Goal: Task Accomplishment & Management: Manage account settings

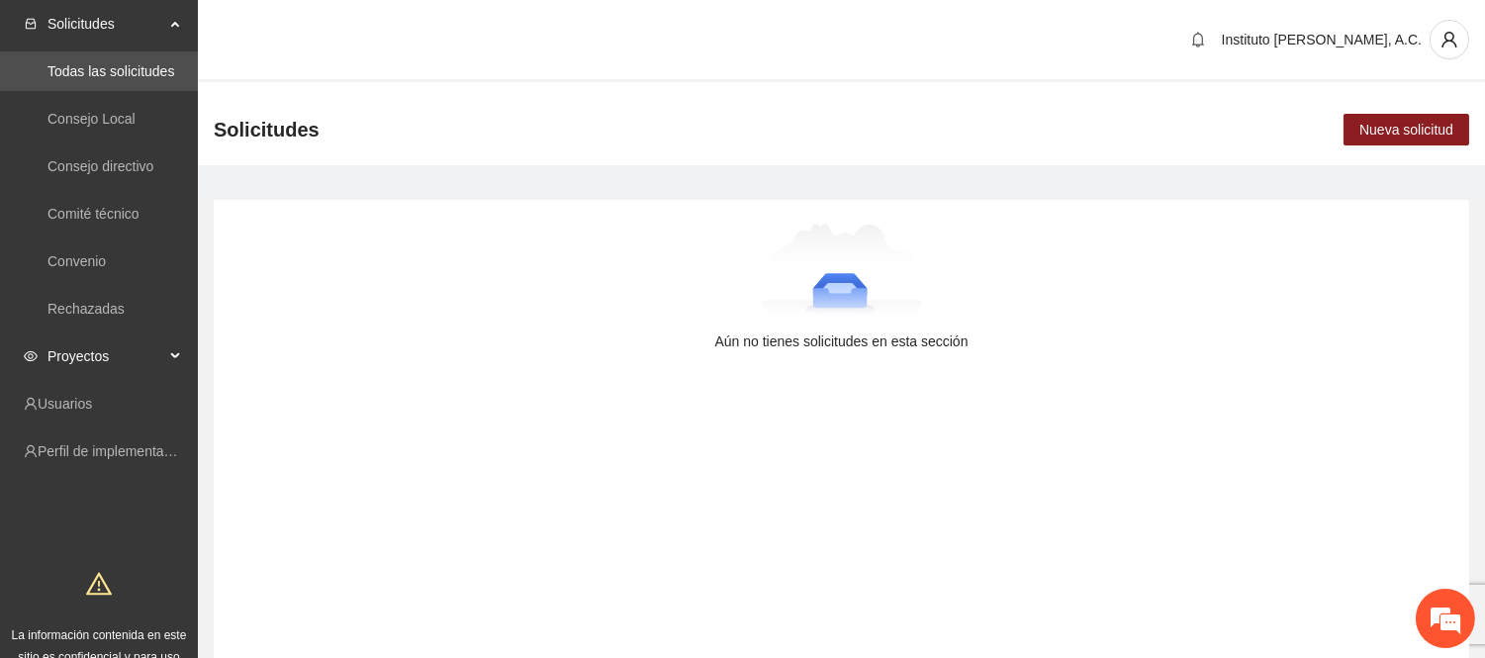
click at [89, 362] on span "Proyectos" at bounding box center [105, 356] width 117 height 40
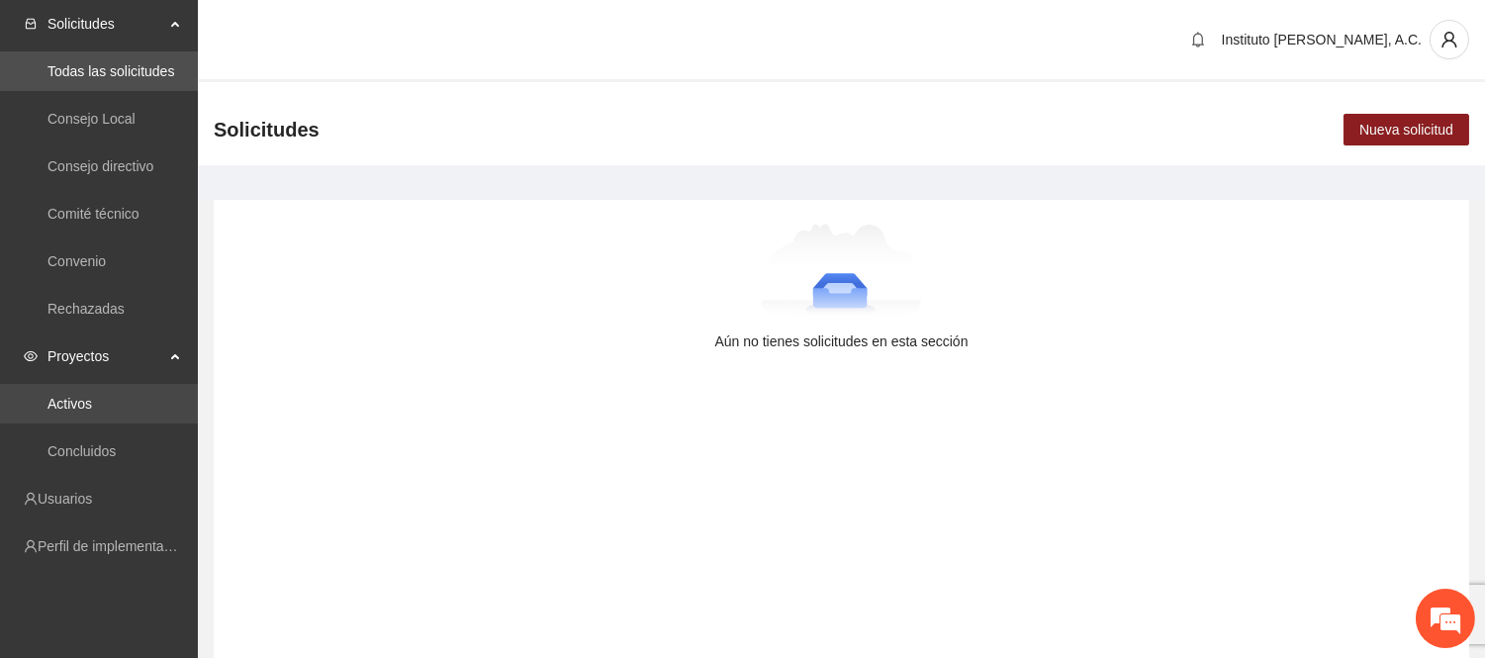
click at [92, 412] on link "Activos" at bounding box center [69, 404] width 45 height 16
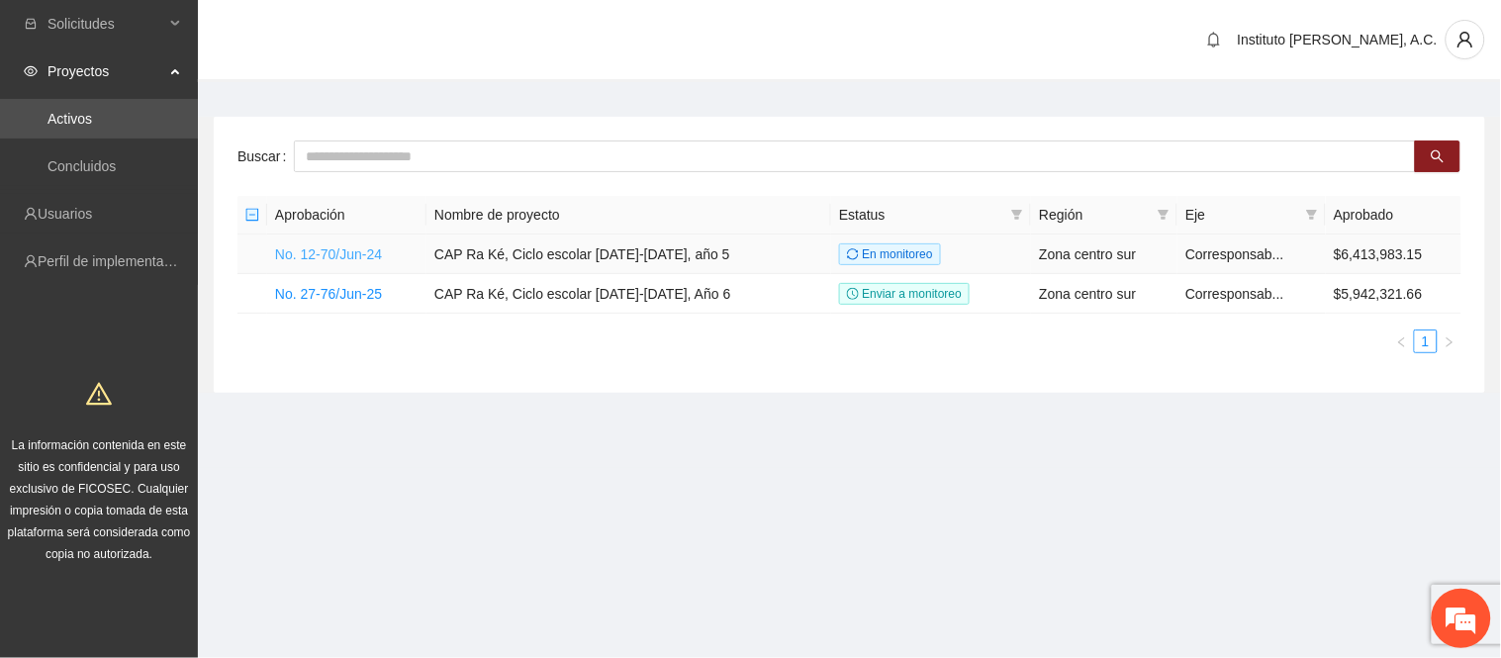
click at [329, 249] on link "No. 12-70/Jun-24" at bounding box center [328, 254] width 107 height 16
click at [356, 288] on link "No. 27-76/Jun-25" at bounding box center [328, 294] width 107 height 16
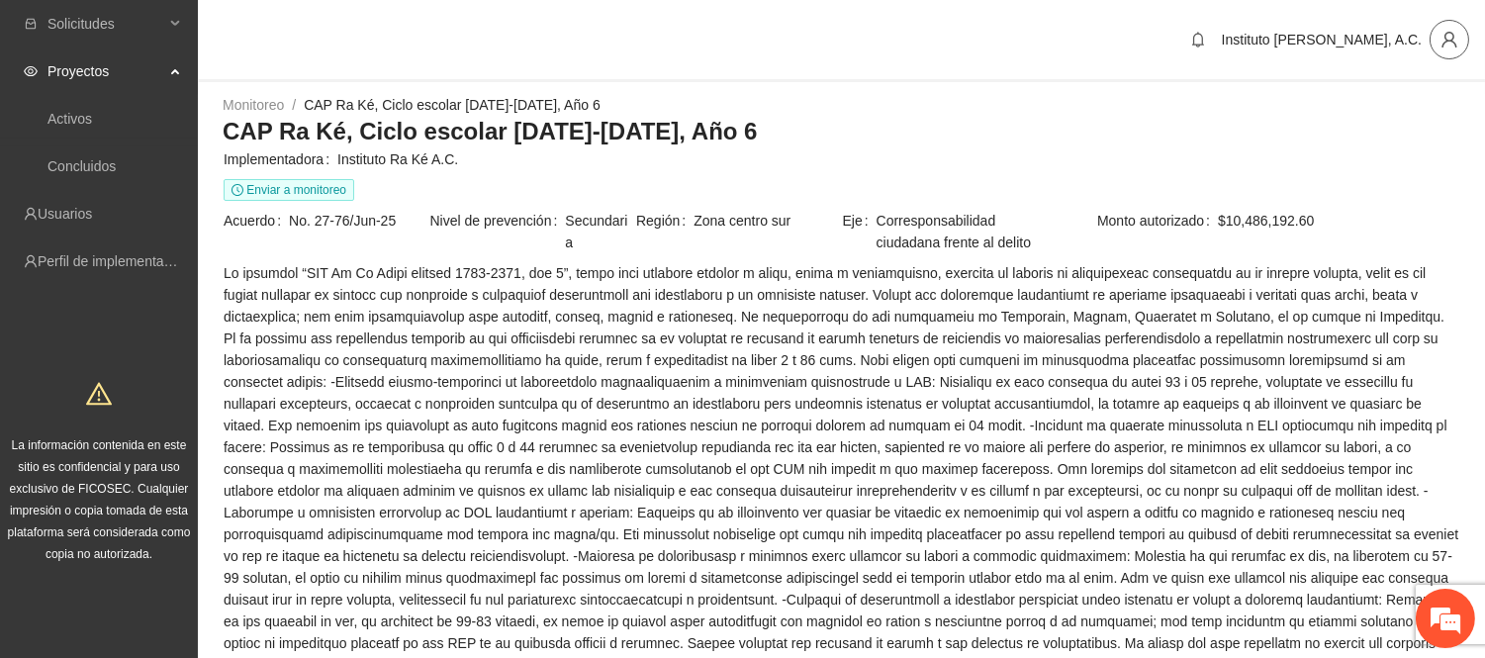
click at [1442, 38] on icon "user" at bounding box center [1449, 40] width 18 height 18
click at [1389, 122] on span "Cerrar sesión" at bounding box center [1398, 114] width 125 height 22
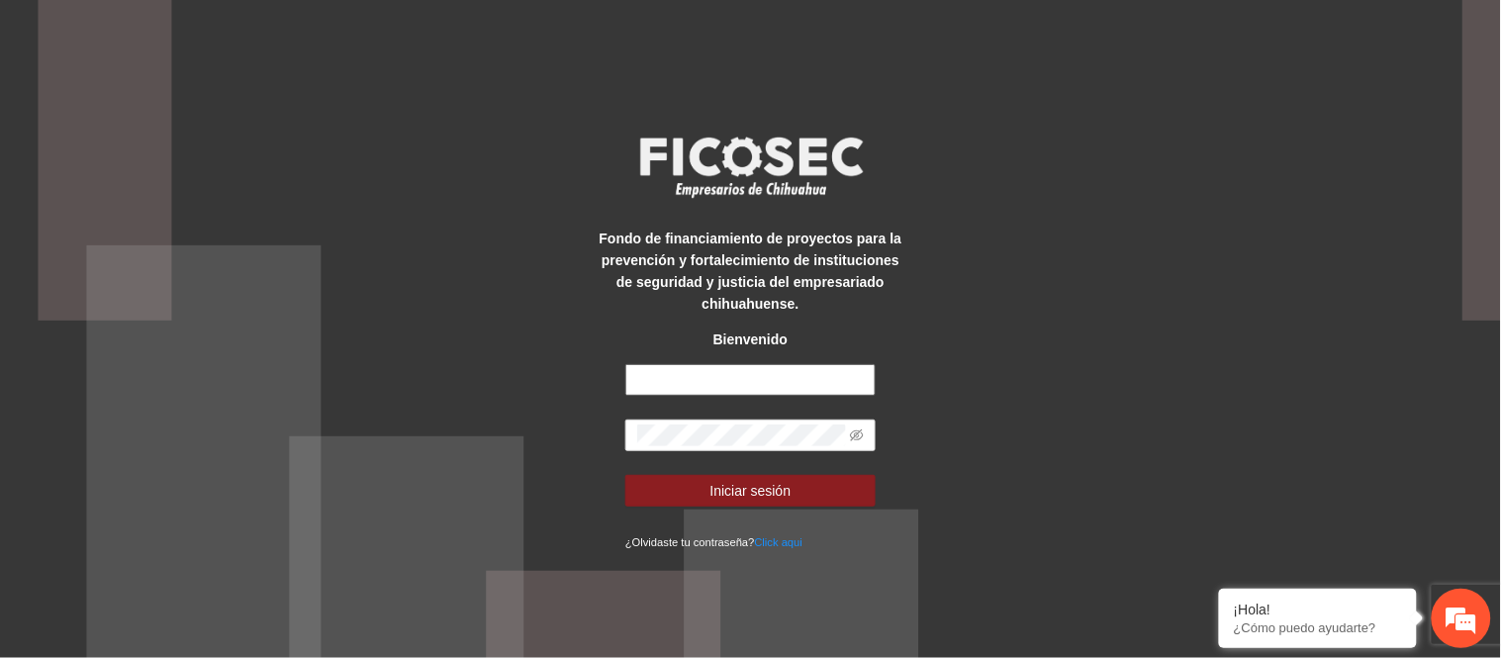
click at [786, 364] on div "Fondo de financiamiento de proyectos para la prevención y fortalecimiento de in…" at bounding box center [750, 329] width 313 height 447
click at [784, 366] on input "text" at bounding box center [750, 380] width 250 height 32
type input "**********"
click at [763, 448] on span at bounding box center [750, 435] width 250 height 32
click at [768, 371] on input "text" at bounding box center [750, 380] width 250 height 32
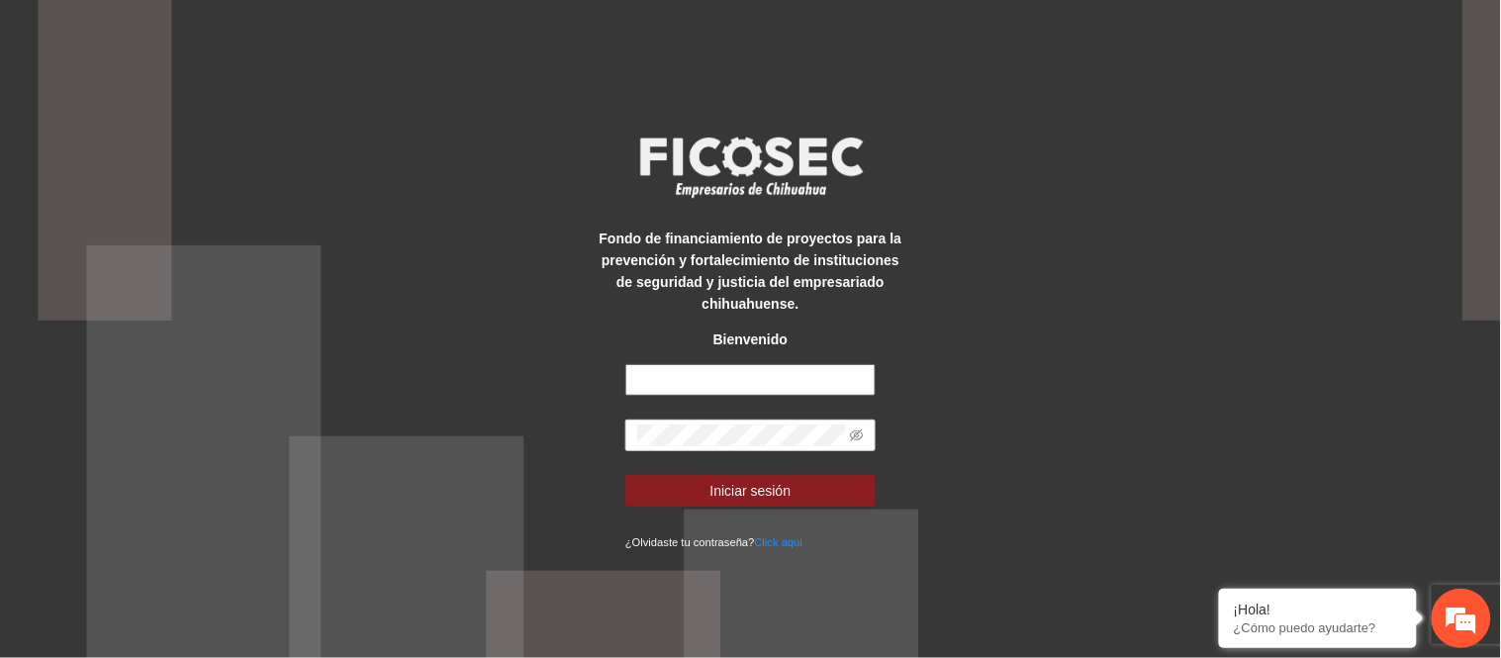
type input "**********"
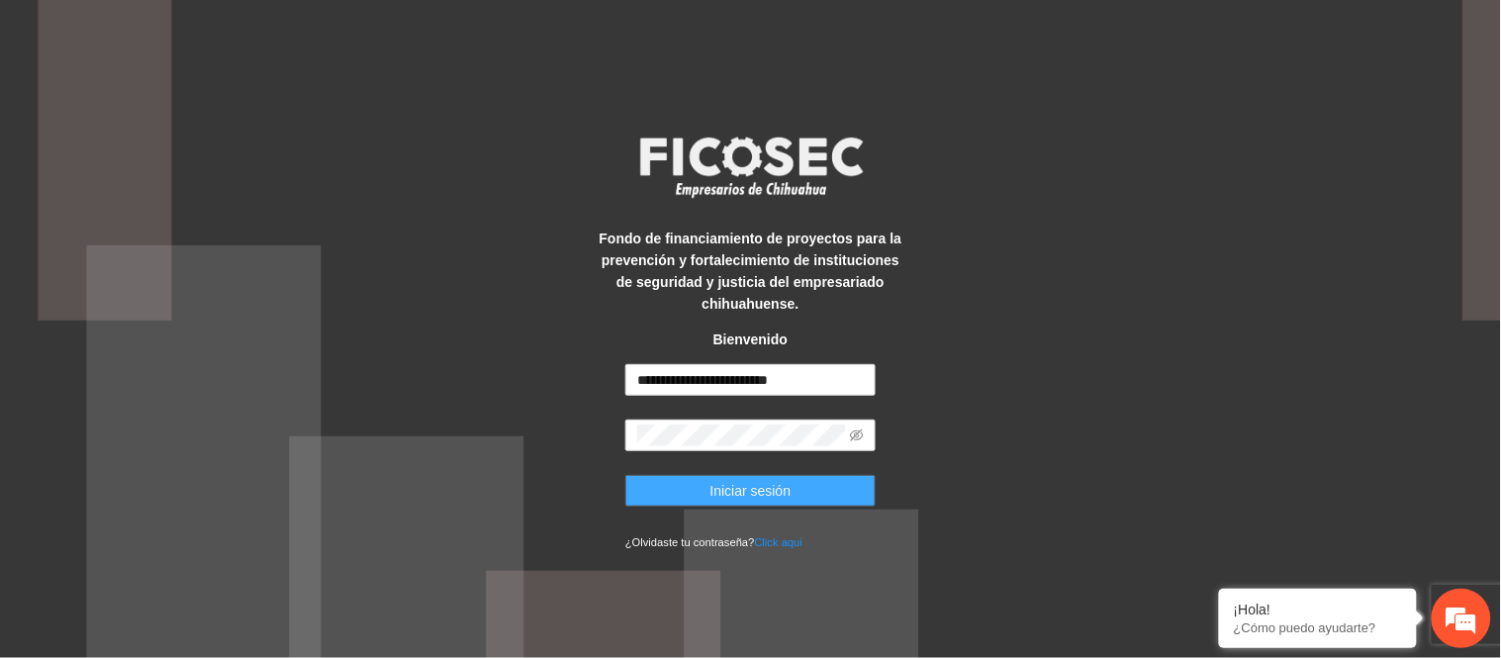
click at [710, 489] on span "Iniciar sesión" at bounding box center [750, 491] width 81 height 22
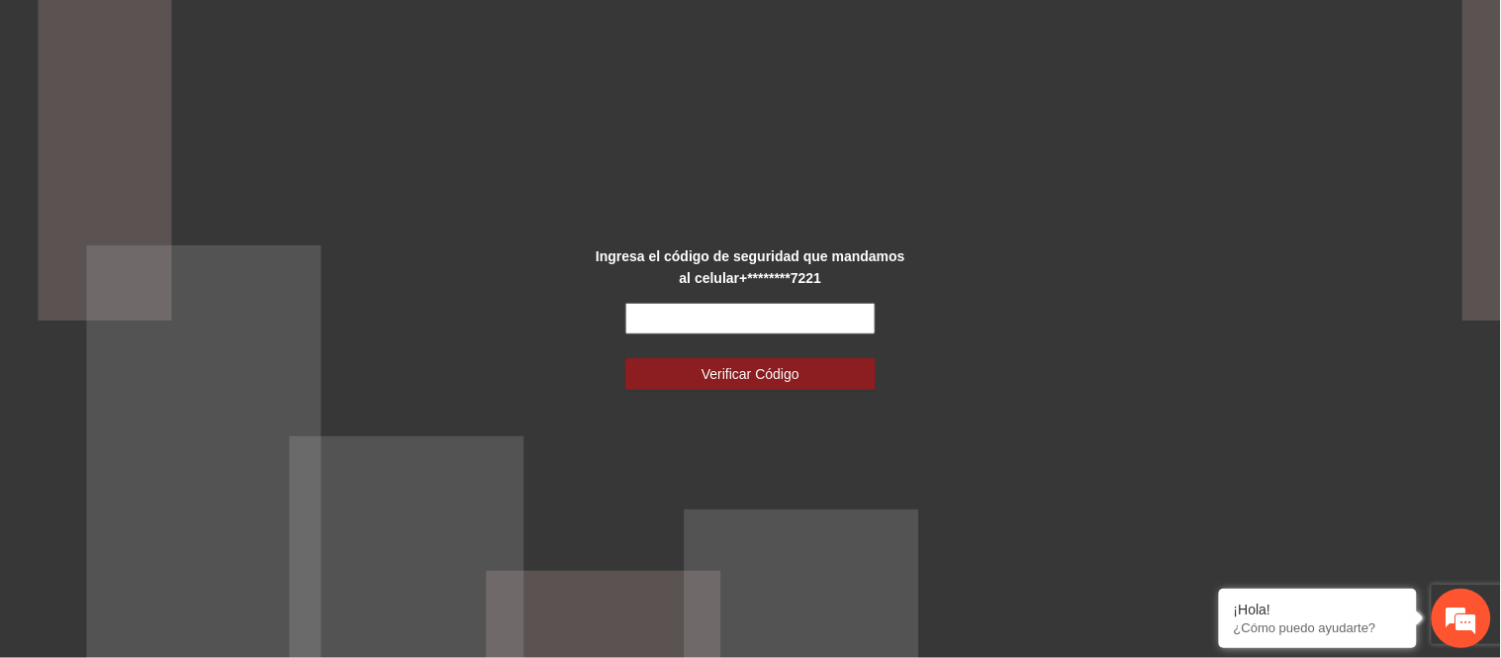
click at [776, 308] on input "text" at bounding box center [750, 319] width 250 height 32
type input "******"
click at [625, 358] on button "Verificar Código" at bounding box center [750, 374] width 250 height 32
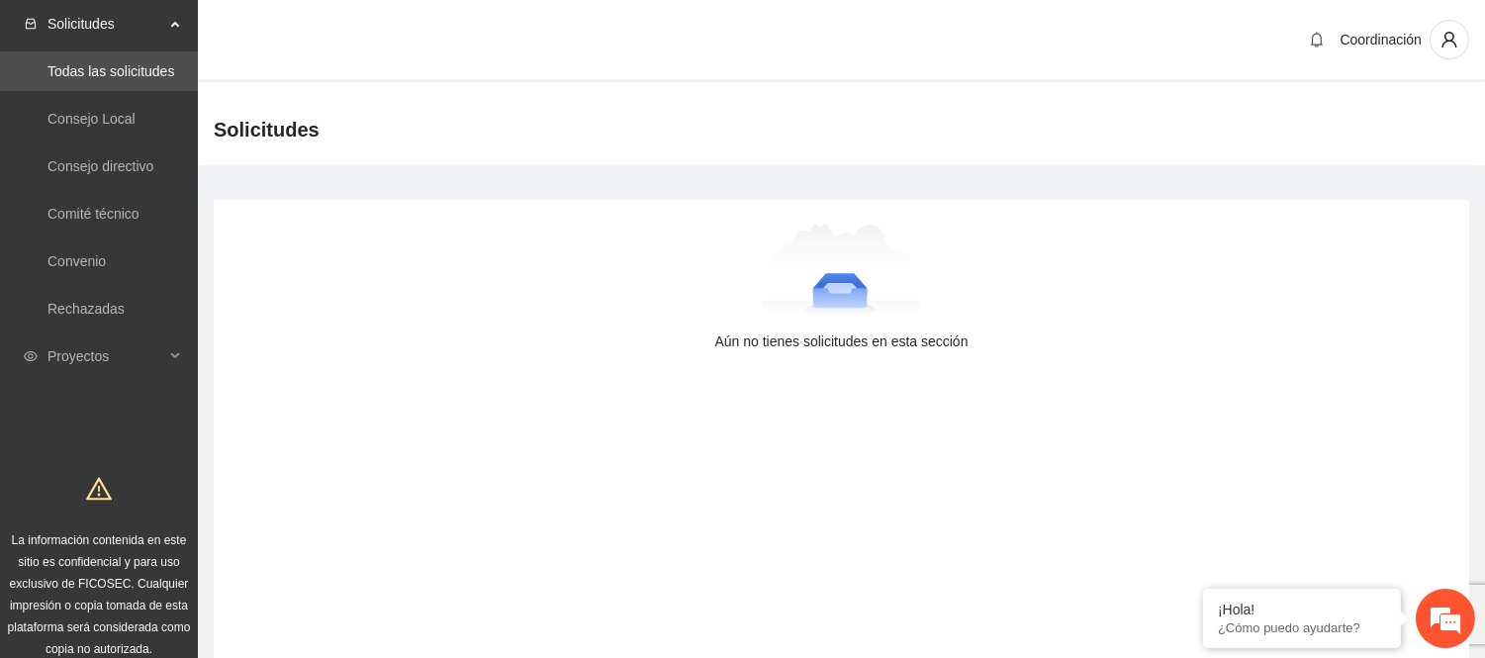
click at [107, 387] on div "Solicitudes Todas las solicitudes Consejo Local Consejo directivo Comité técnic…" at bounding box center [99, 338] width 198 height 677
click at [104, 353] on span "Proyectos" at bounding box center [105, 356] width 117 height 40
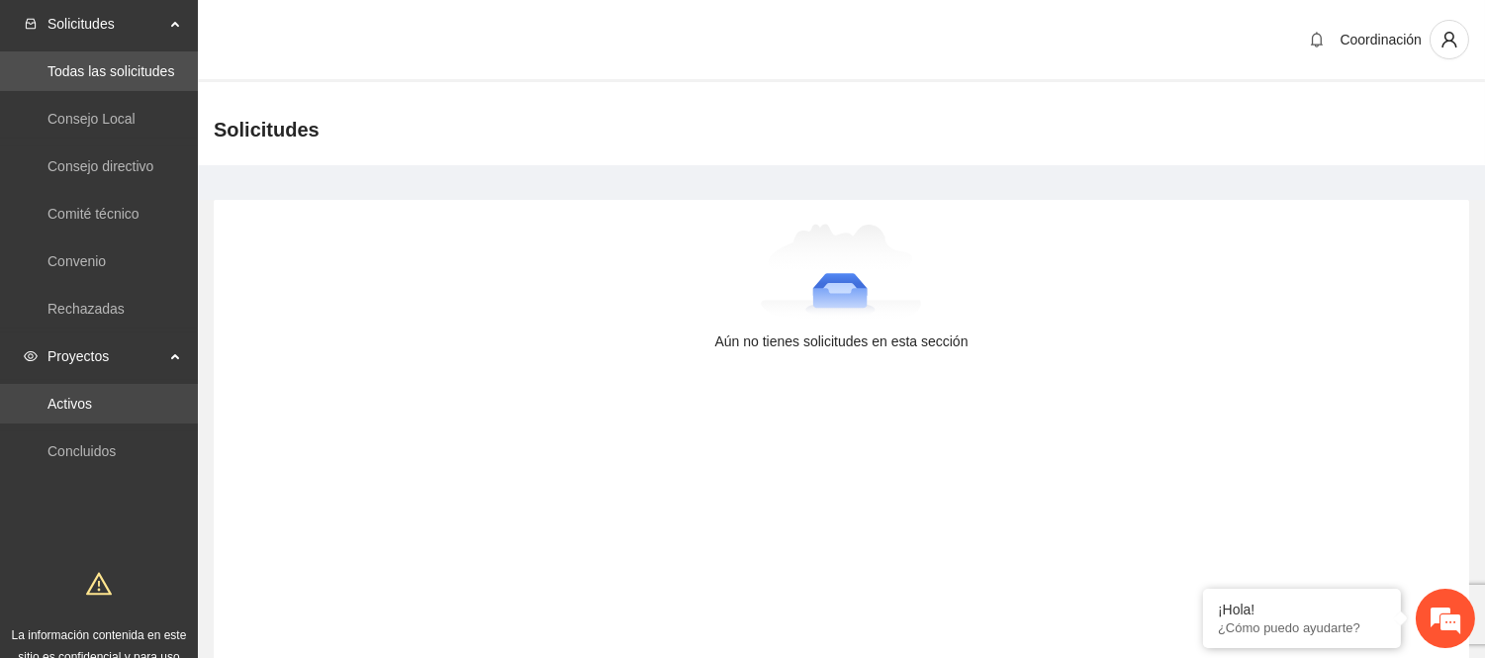
click at [92, 400] on link "Activos" at bounding box center [69, 404] width 45 height 16
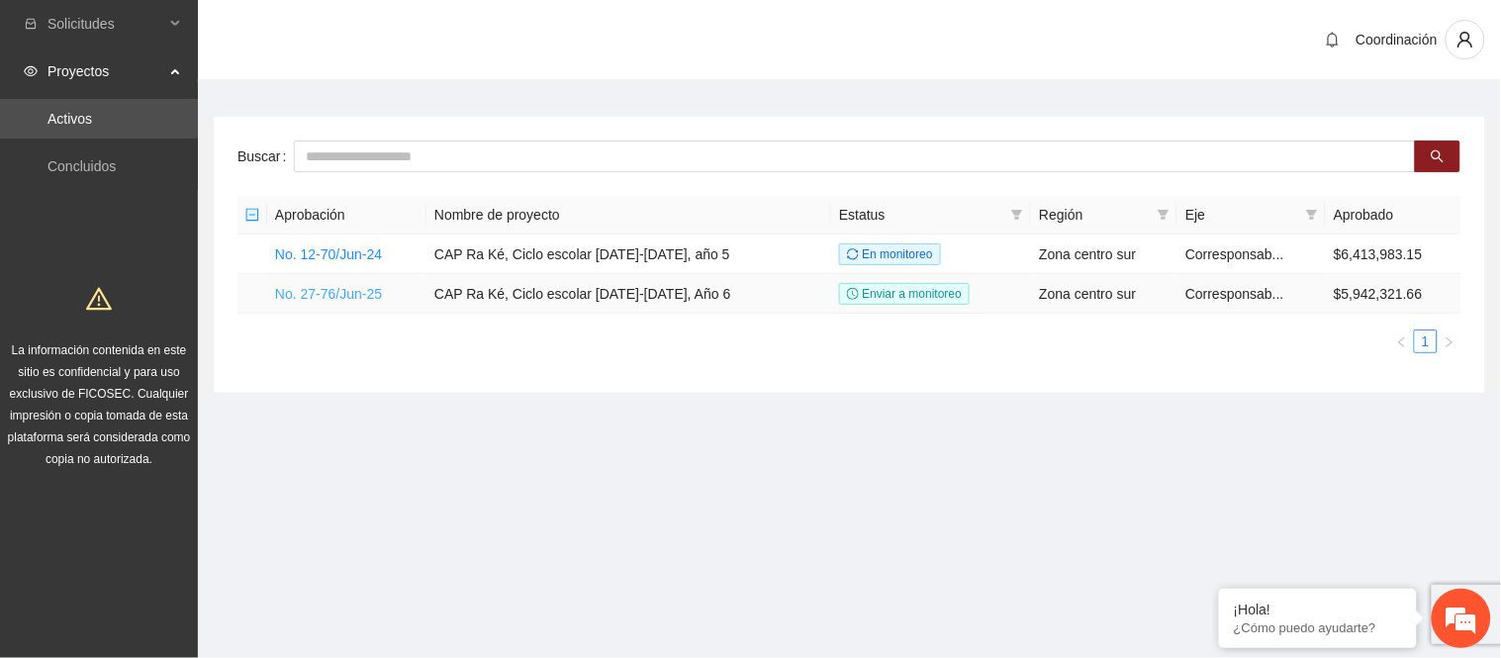
click at [376, 290] on link "No. 27-76/Jun-25" at bounding box center [328, 294] width 107 height 16
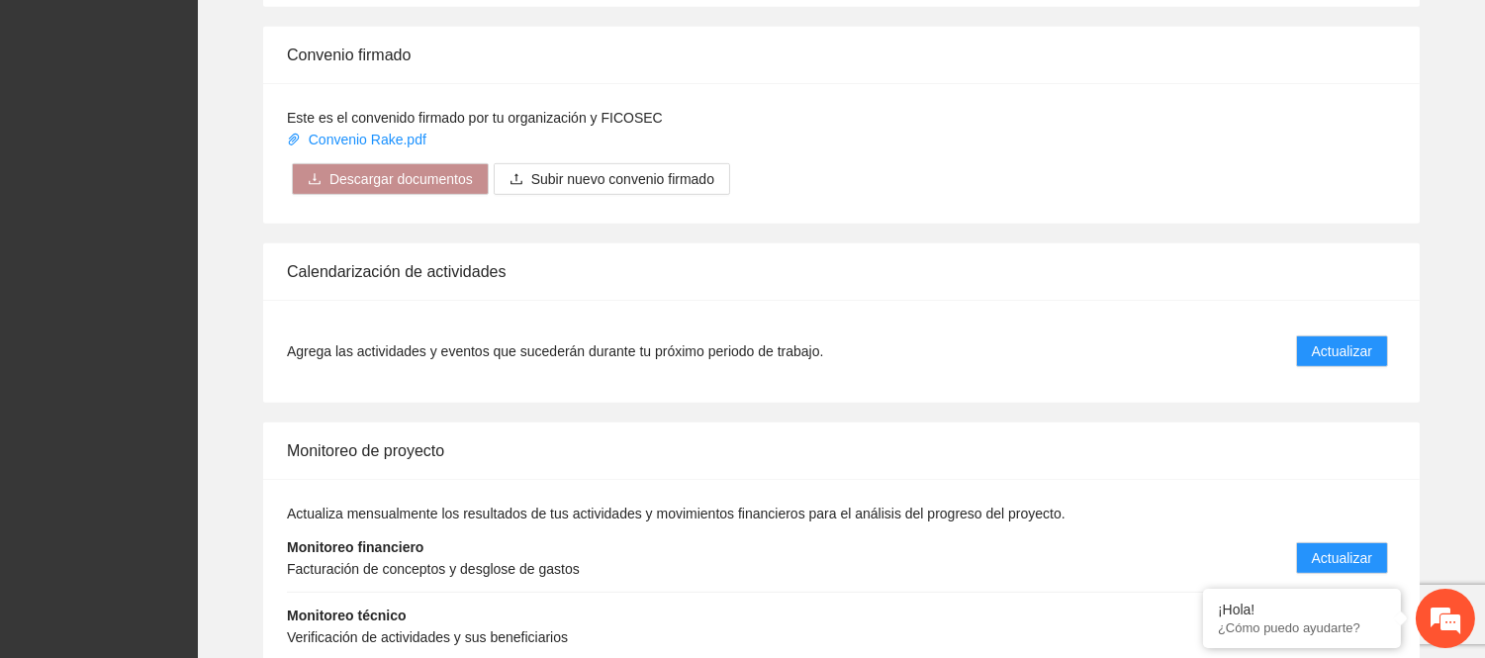
scroll to position [1868, 0]
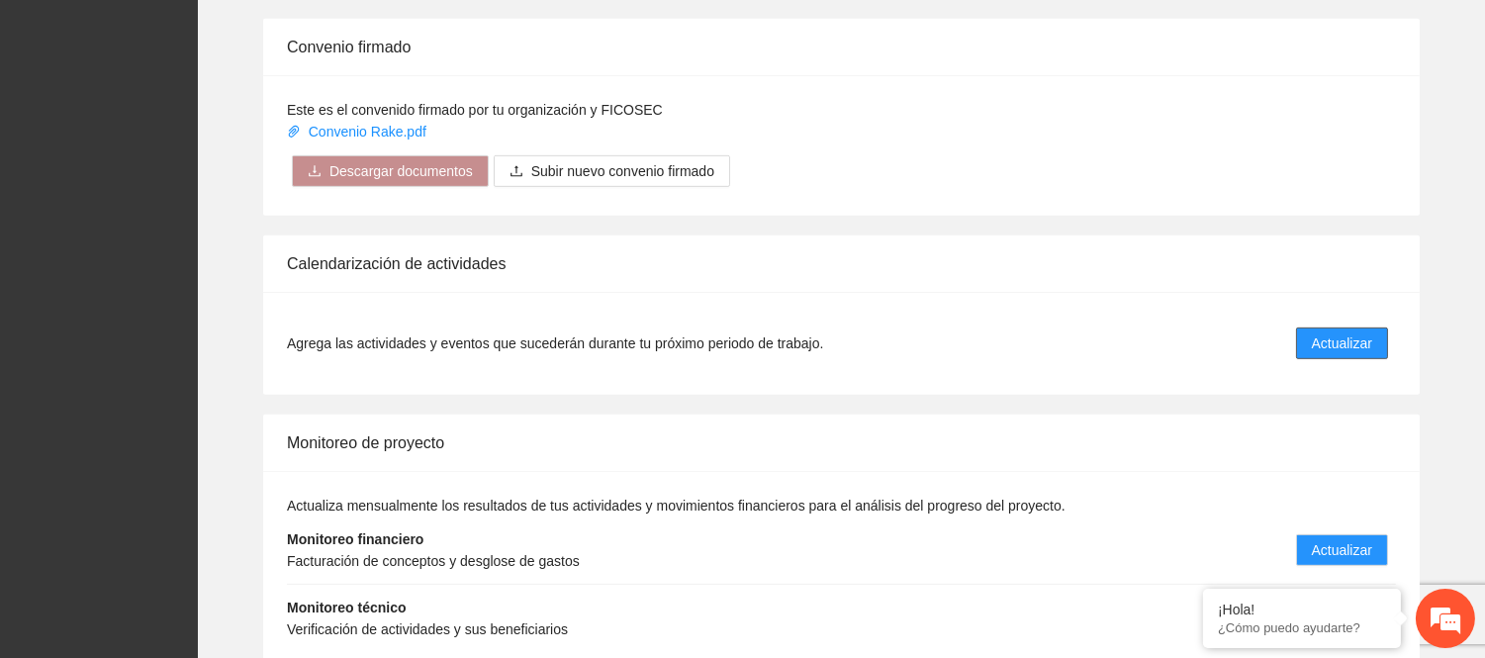
click at [1345, 332] on button "Actualizar" at bounding box center [1342, 343] width 92 height 32
click at [1346, 332] on span "Actualizar" at bounding box center [1342, 343] width 60 height 22
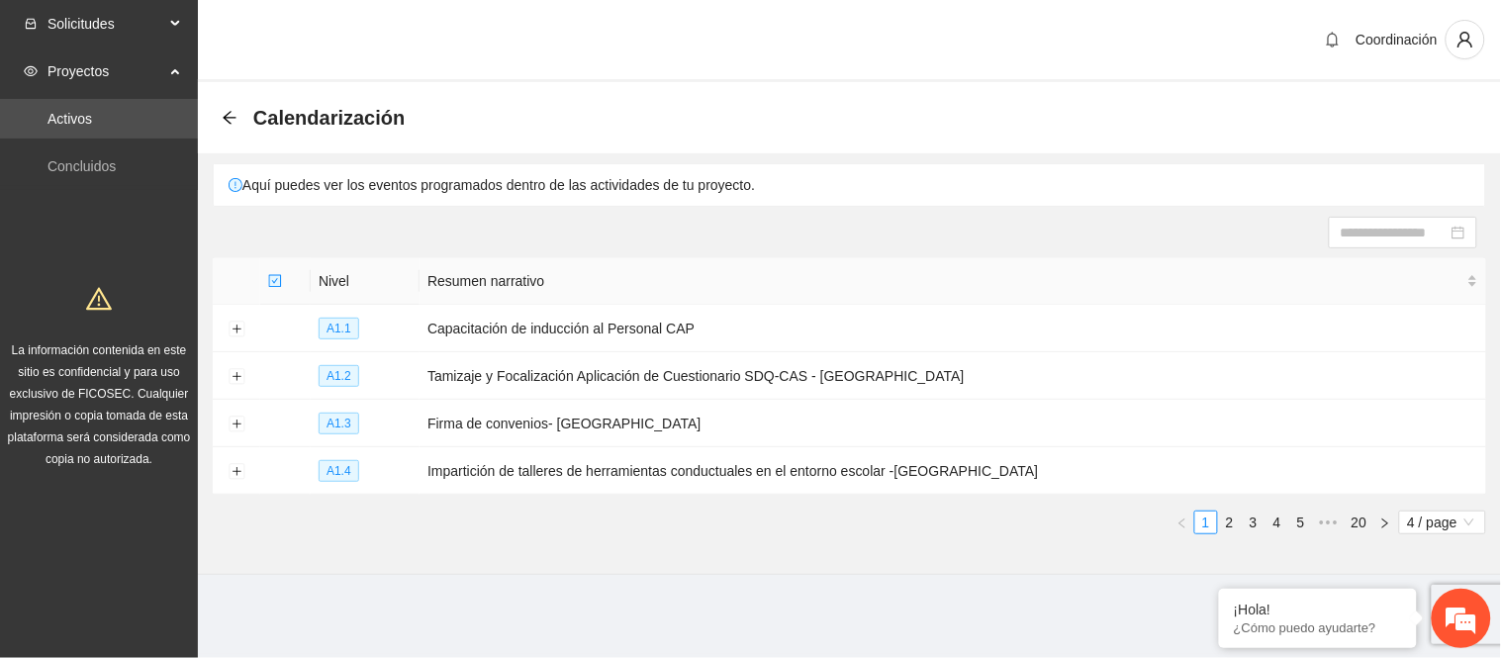
click at [124, 10] on span "Solicitudes" at bounding box center [105, 24] width 117 height 40
